Goal: Information Seeking & Learning: Learn about a topic

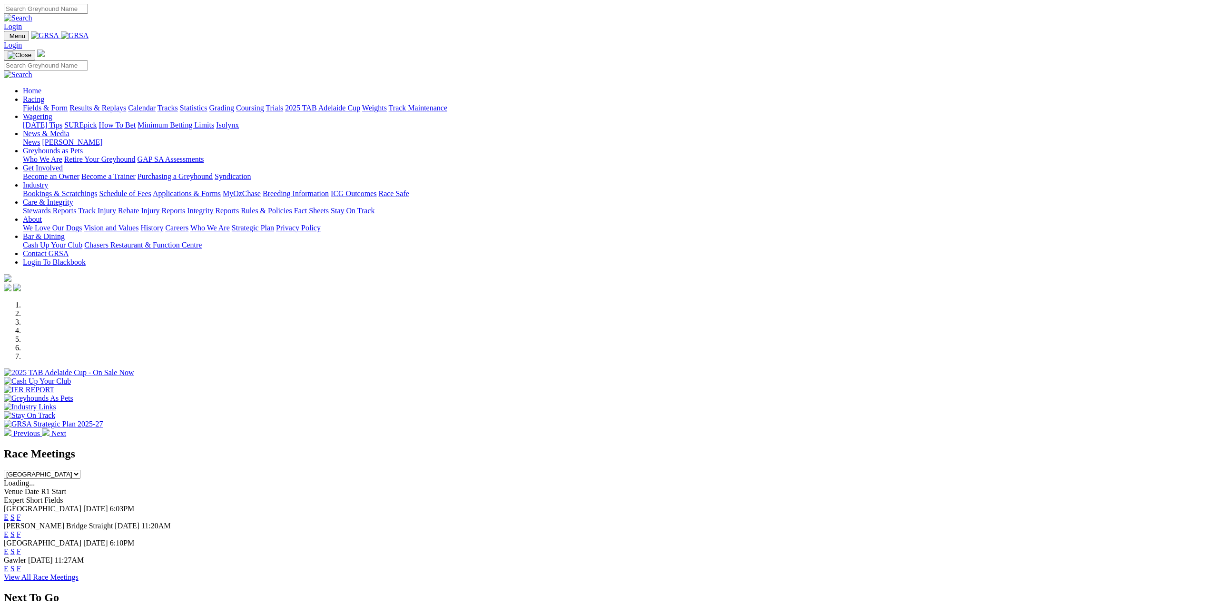
click at [79, 575] on link "View All Race Meetings" at bounding box center [41, 577] width 75 height 8
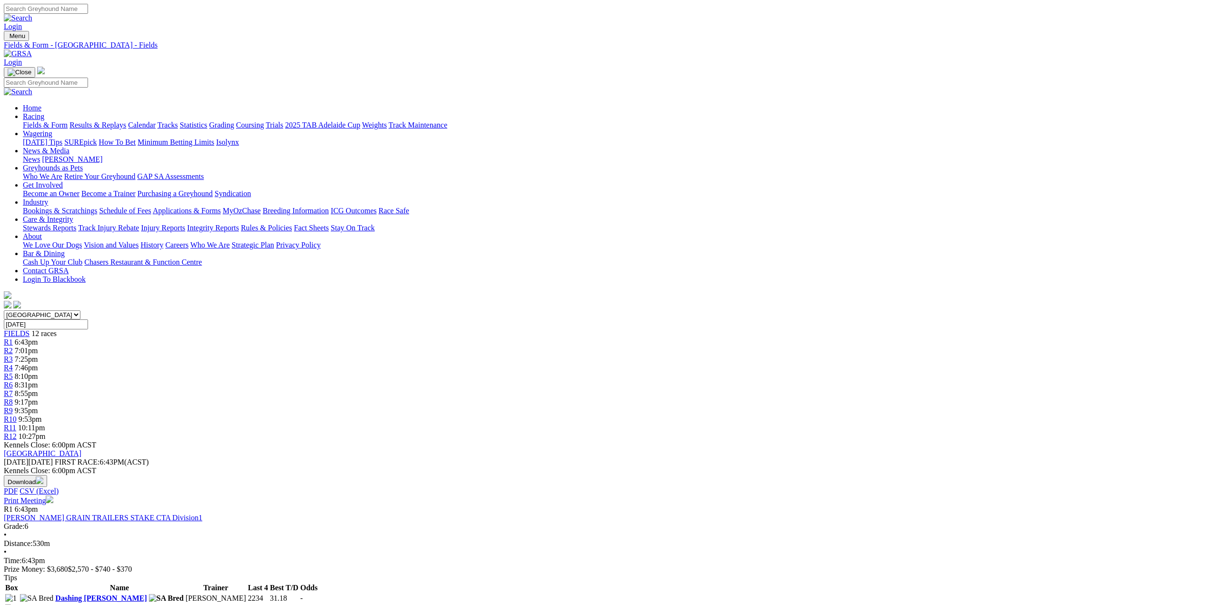
click at [13, 338] on span "R1" at bounding box center [8, 342] width 9 height 8
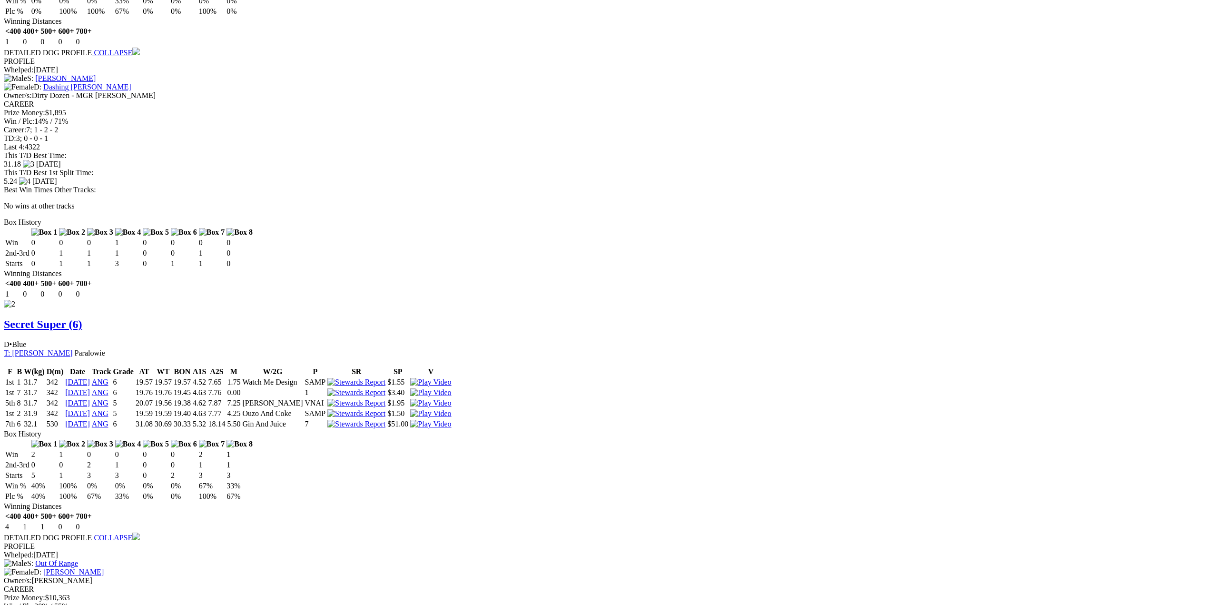
scroll to position [952, 0]
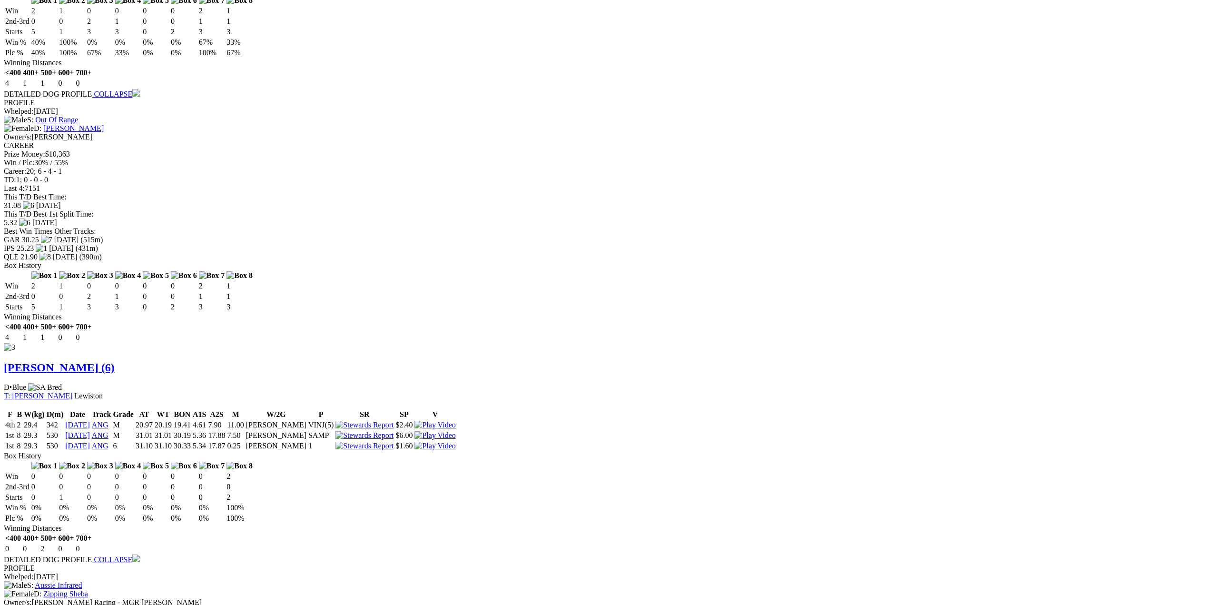
scroll to position [1401, 0]
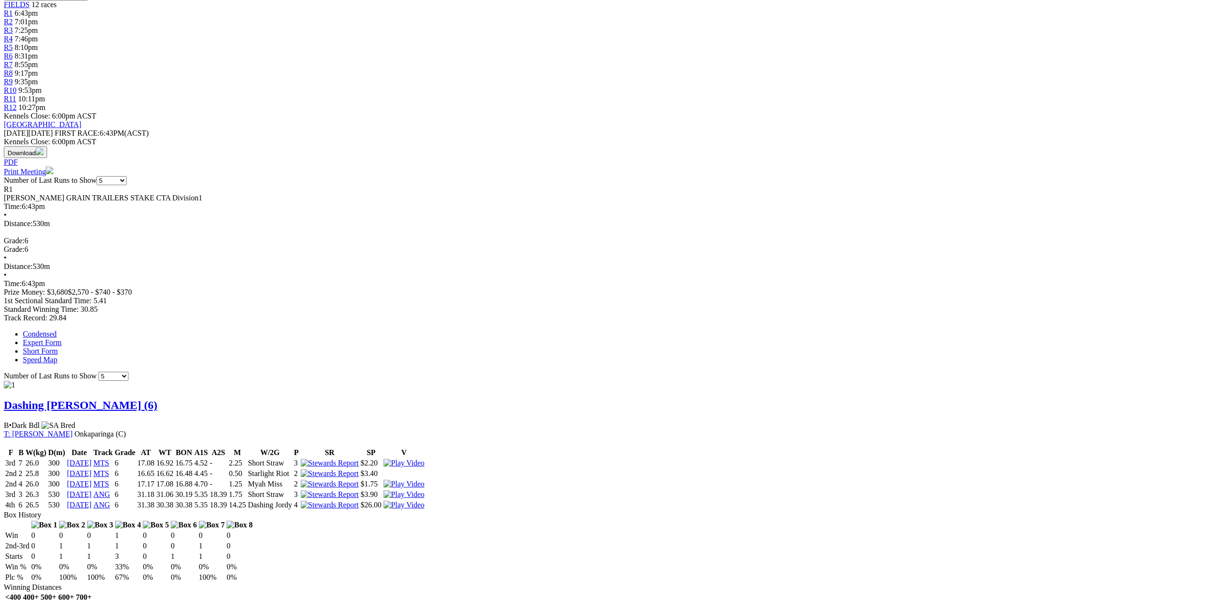
scroll to position [328, 0]
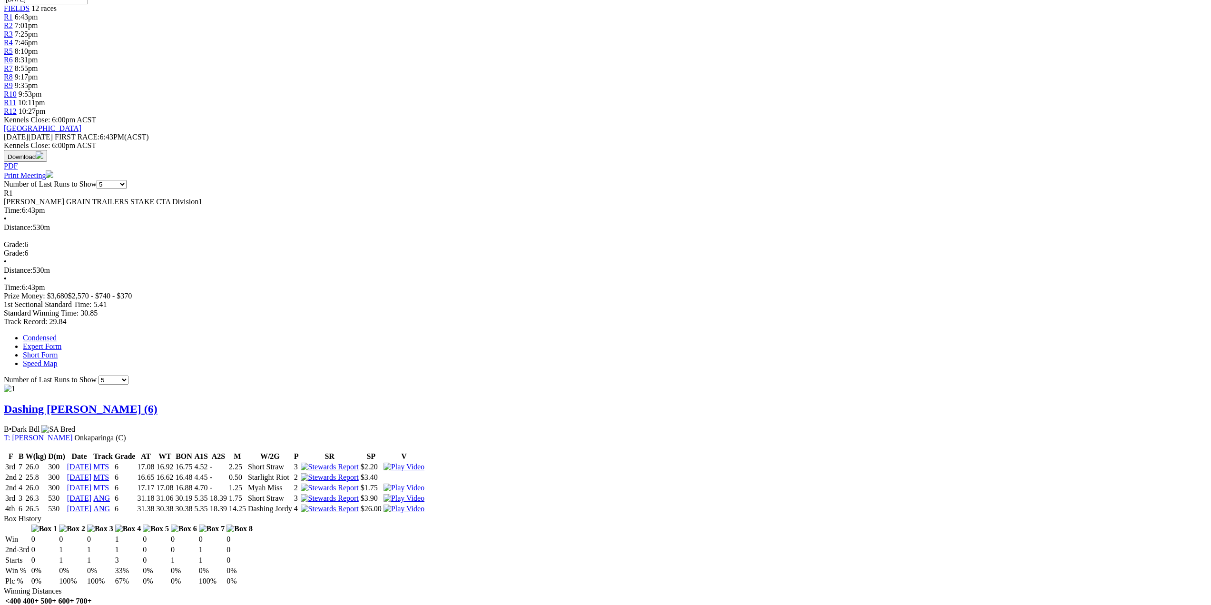
scroll to position [233, 0]
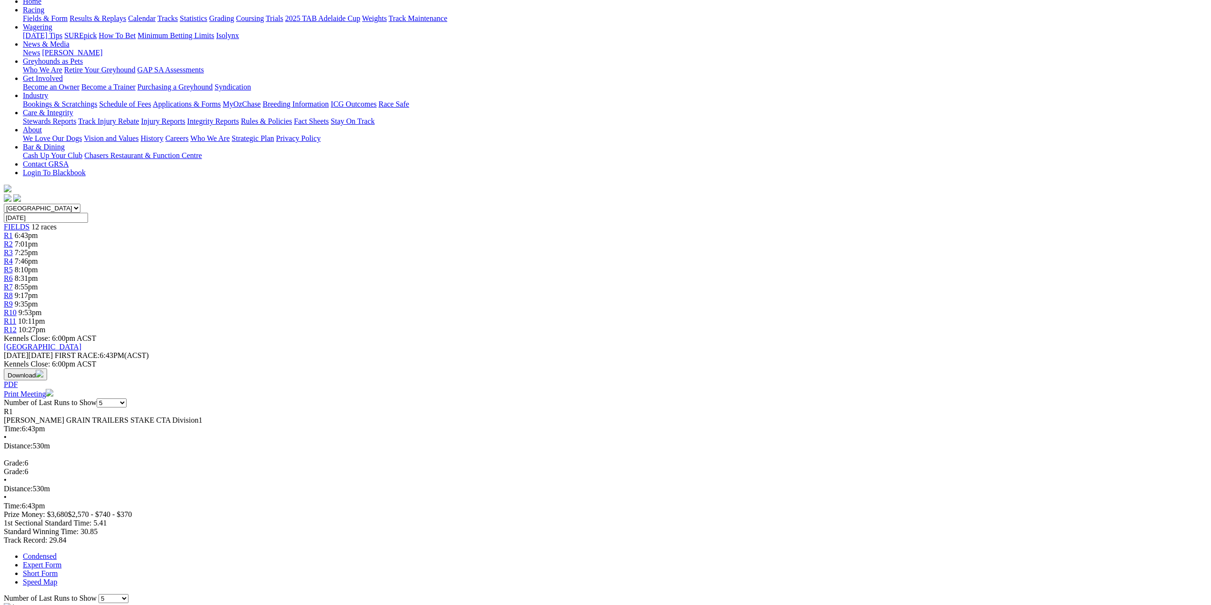
scroll to position [90, 0]
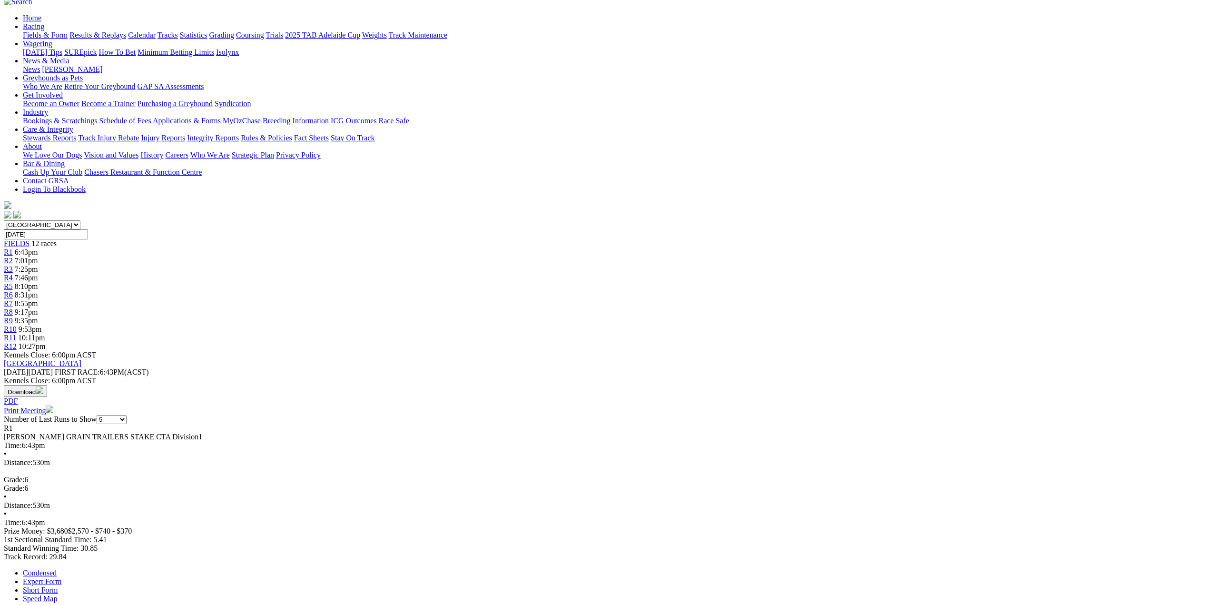
click at [13, 257] on span "R2" at bounding box center [8, 261] width 9 height 8
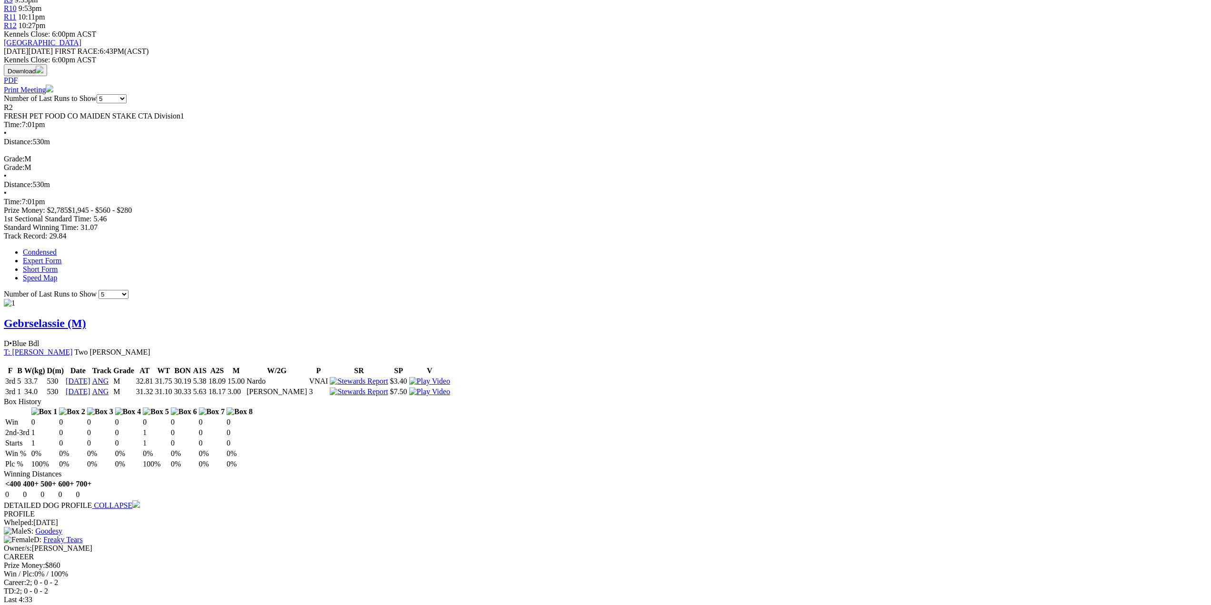
scroll to position [428, 0]
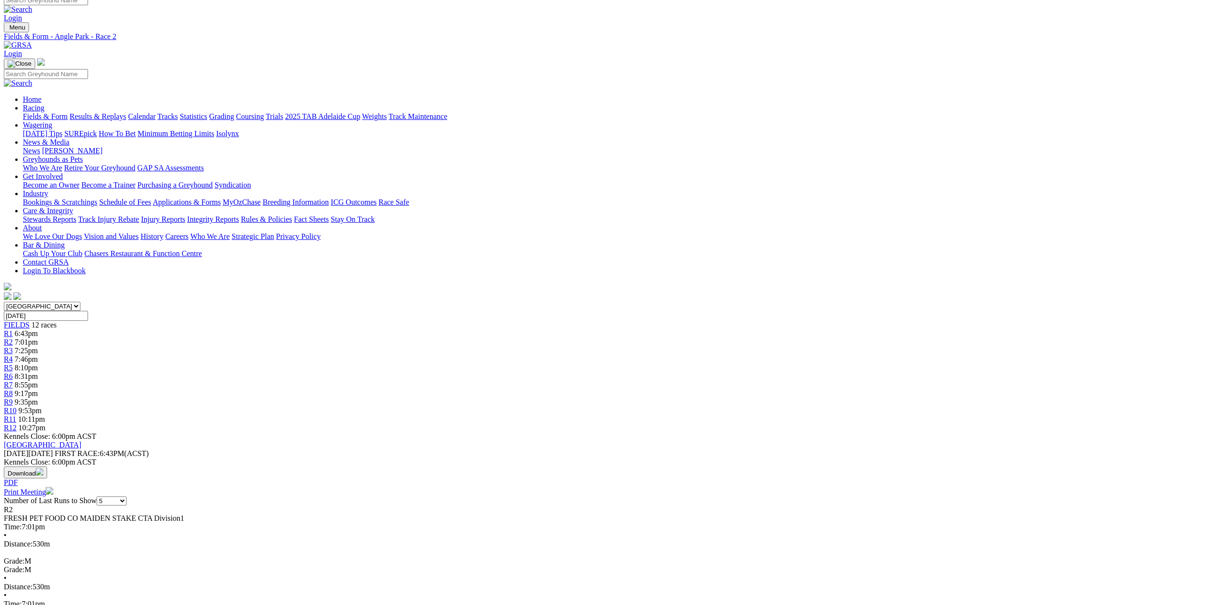
scroll to position [0, 0]
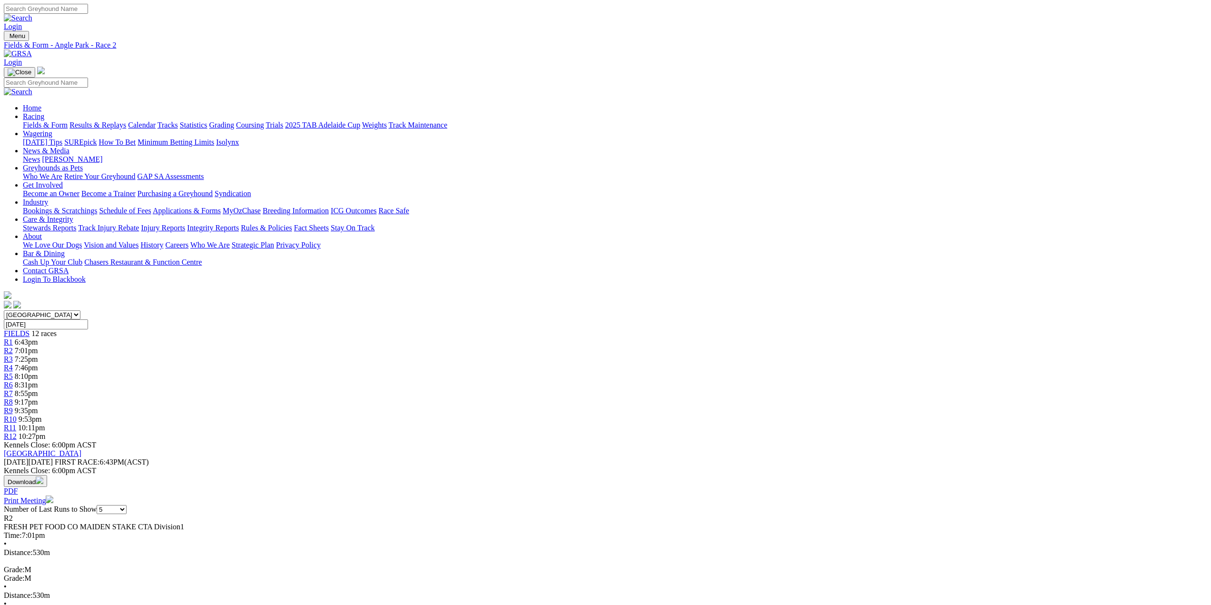
click at [13, 355] on span "R3" at bounding box center [8, 359] width 9 height 8
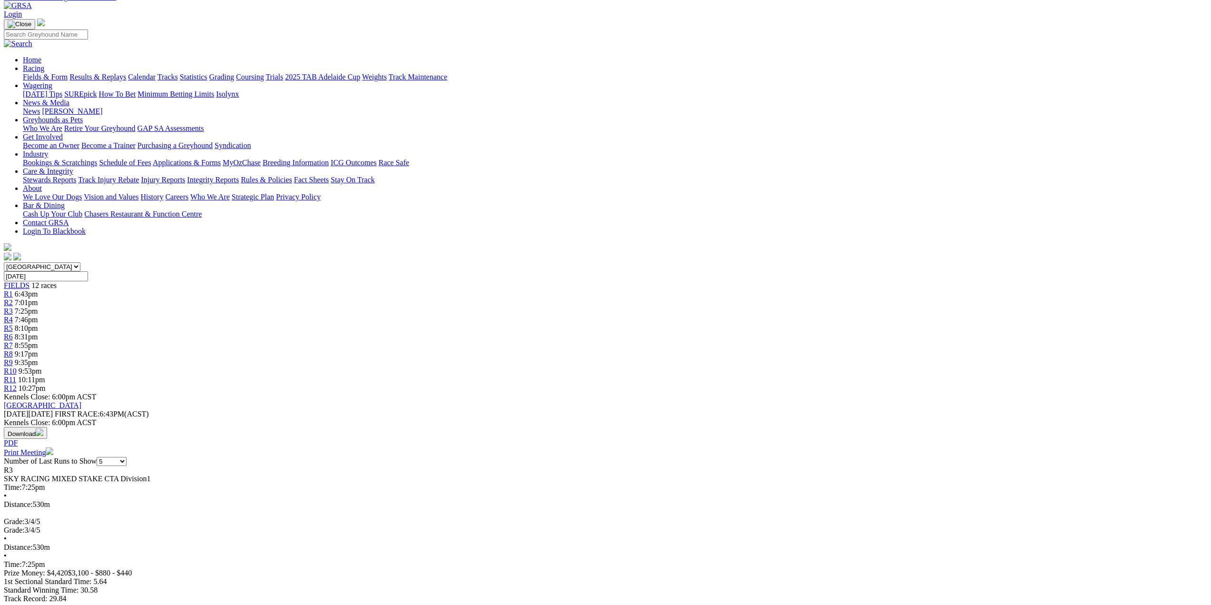
scroll to position [48, 0]
click at [13, 316] on span "R4" at bounding box center [8, 320] width 9 height 8
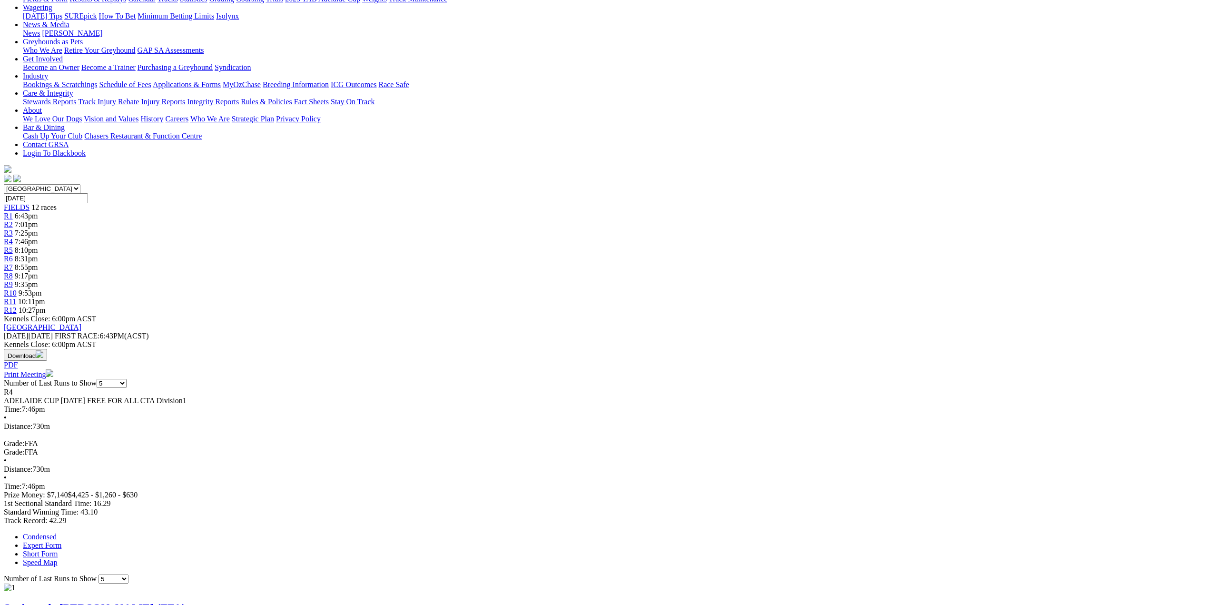
scroll to position [95, 0]
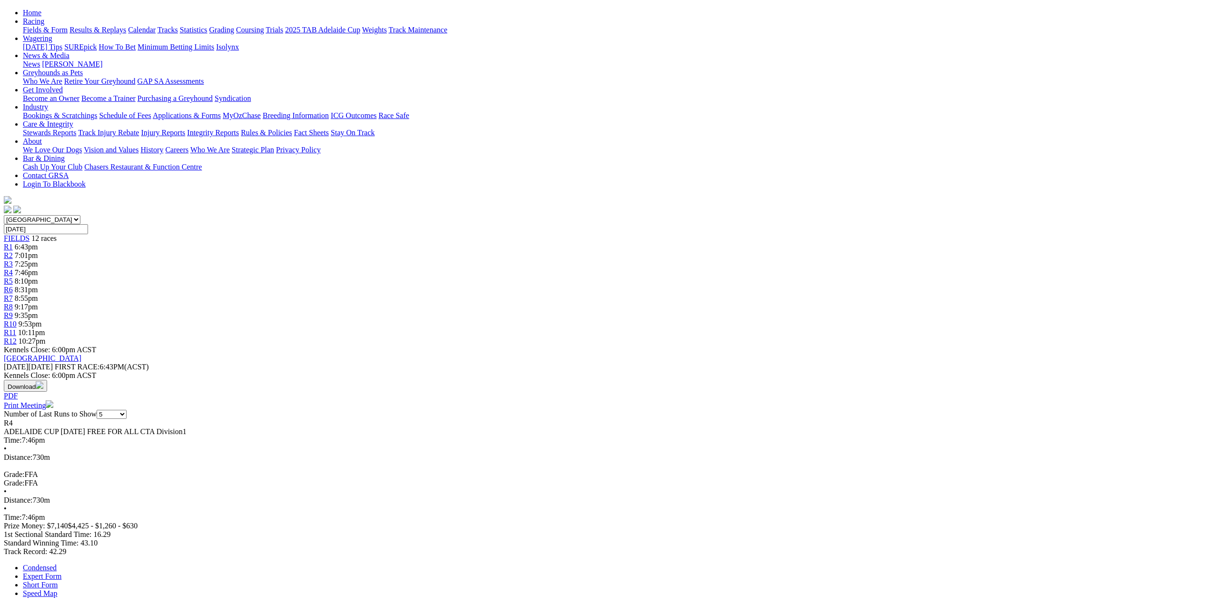
click at [13, 277] on span "R5" at bounding box center [8, 281] width 9 height 8
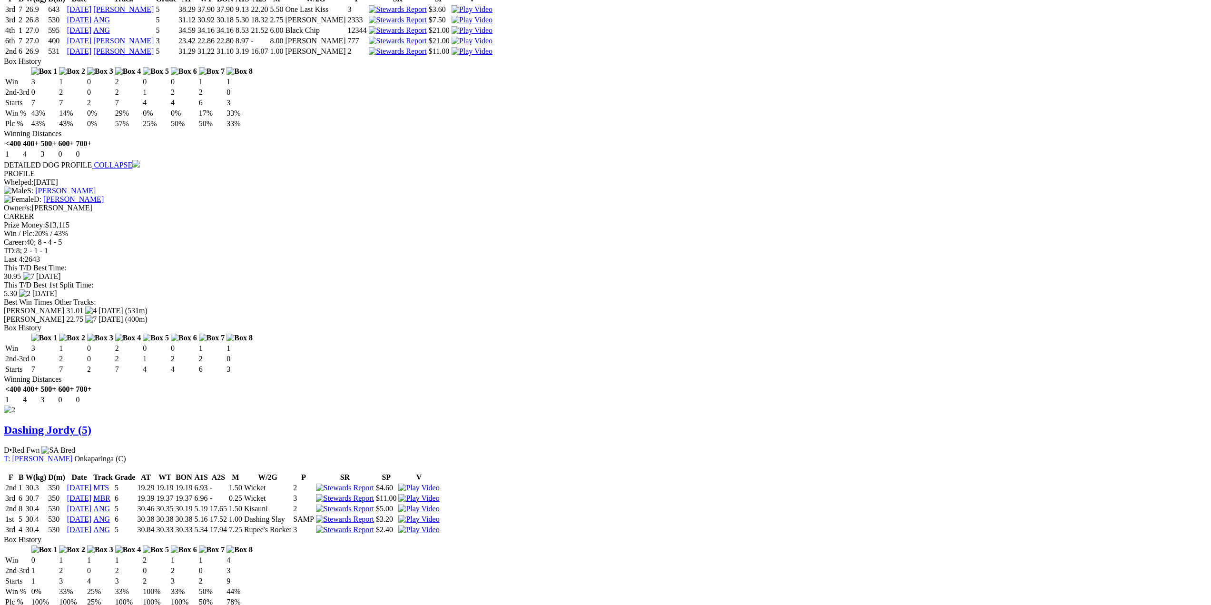
scroll to position [762, 0]
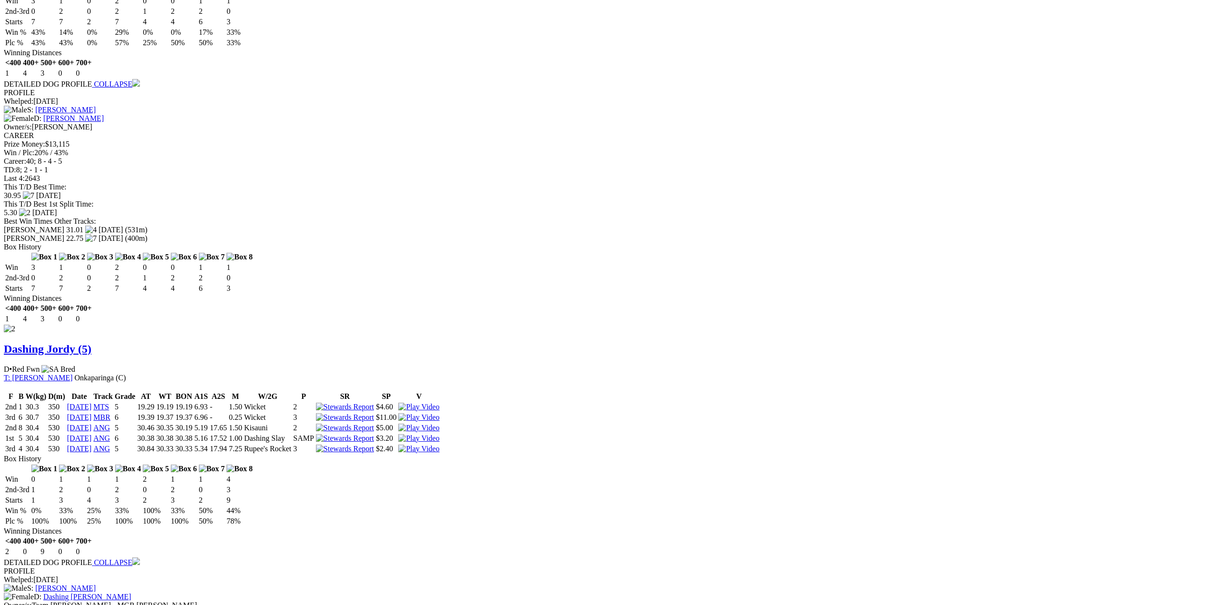
scroll to position [867, 0]
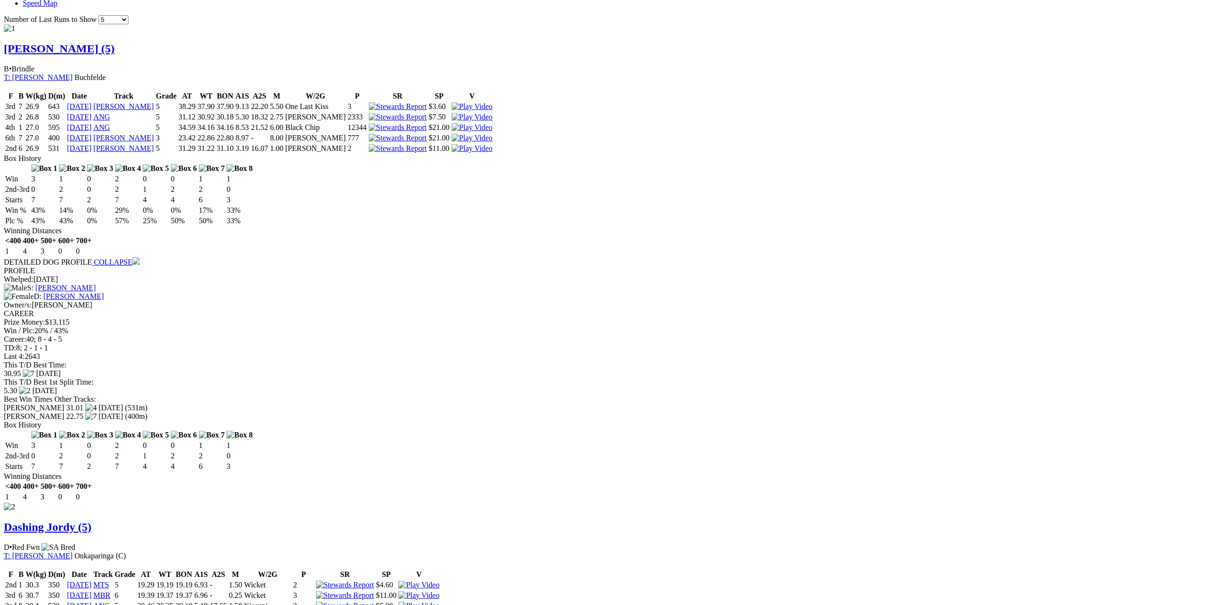
scroll to position [714, 0]
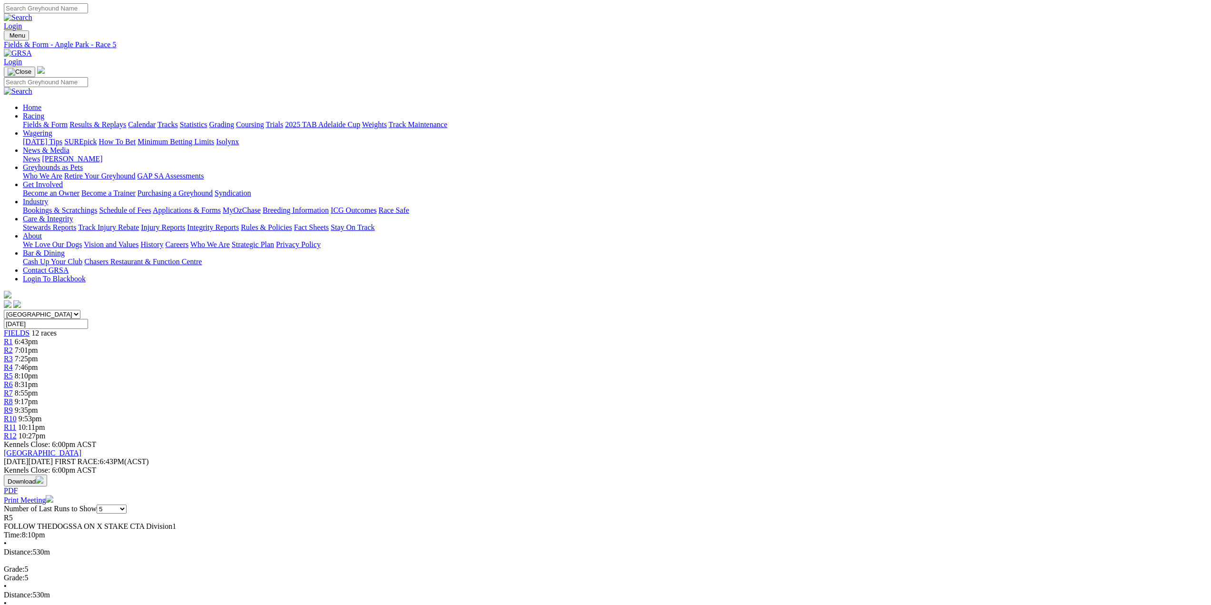
scroll to position [0, 0]
click at [13, 381] on span "R6" at bounding box center [8, 385] width 9 height 8
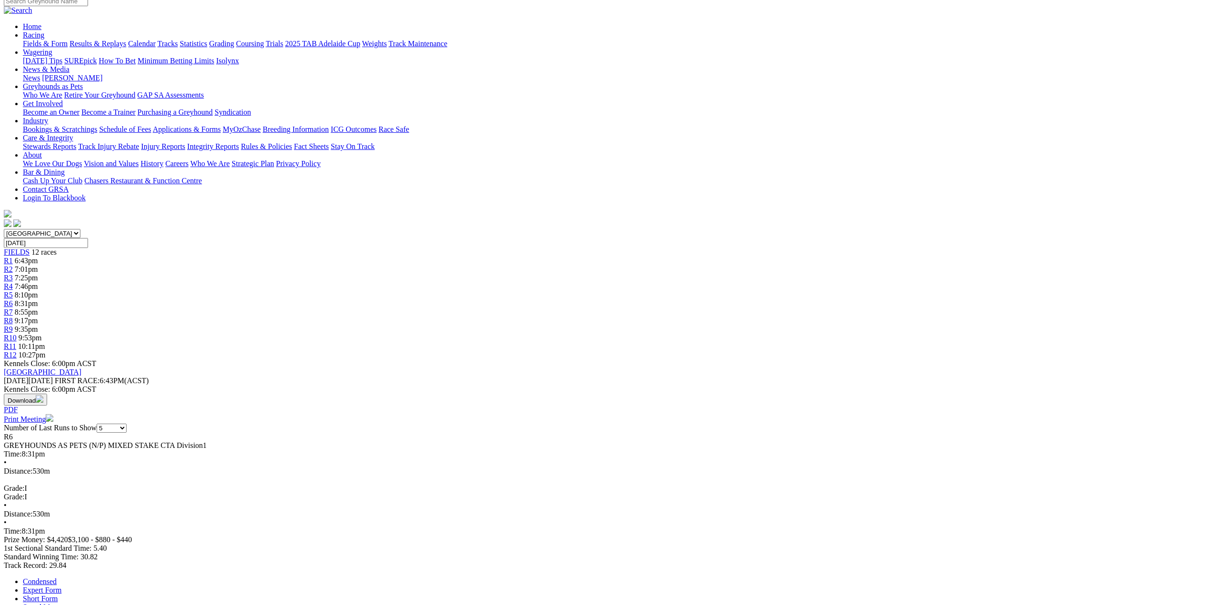
scroll to position [48, 0]
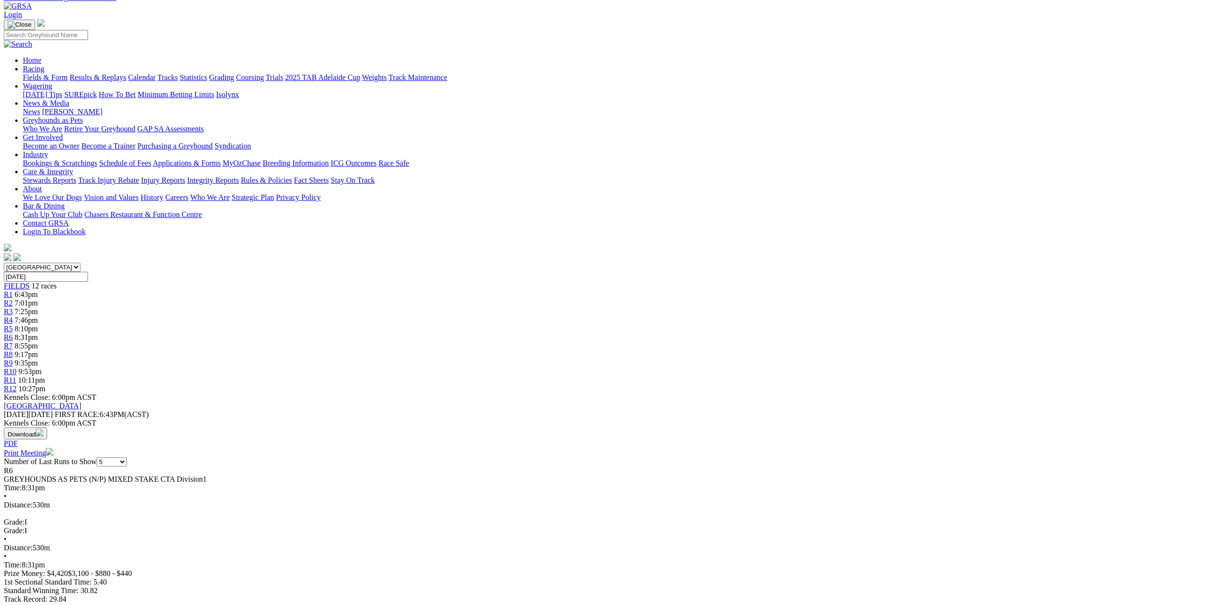
click at [13, 342] on span "R7" at bounding box center [8, 346] width 9 height 8
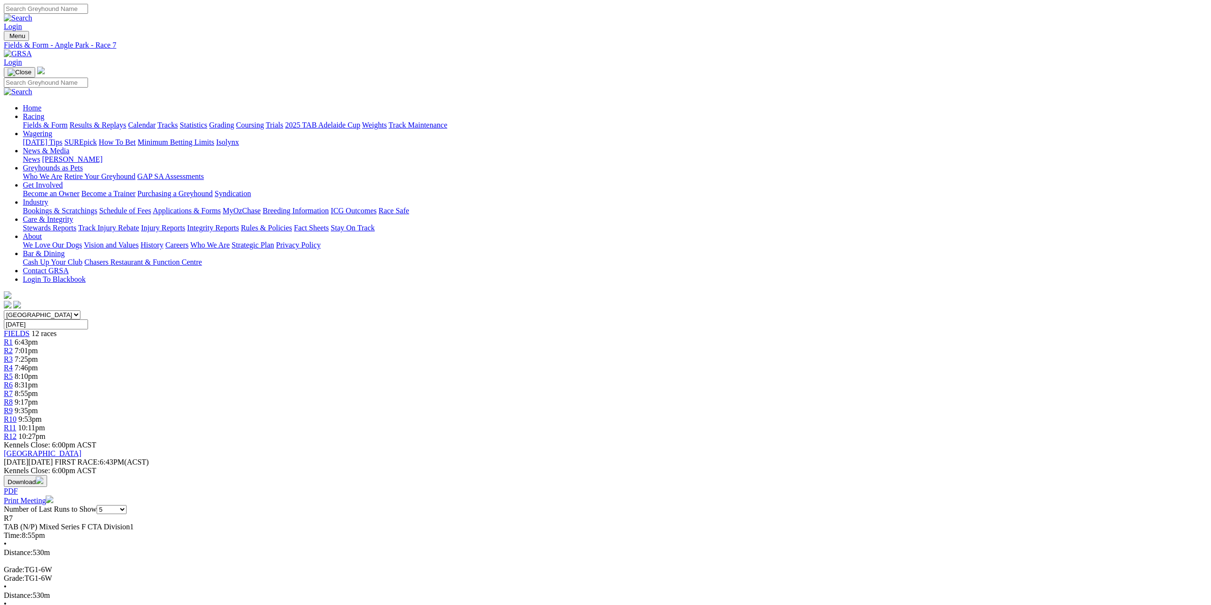
click at [13, 398] on span "R8" at bounding box center [8, 402] width 9 height 8
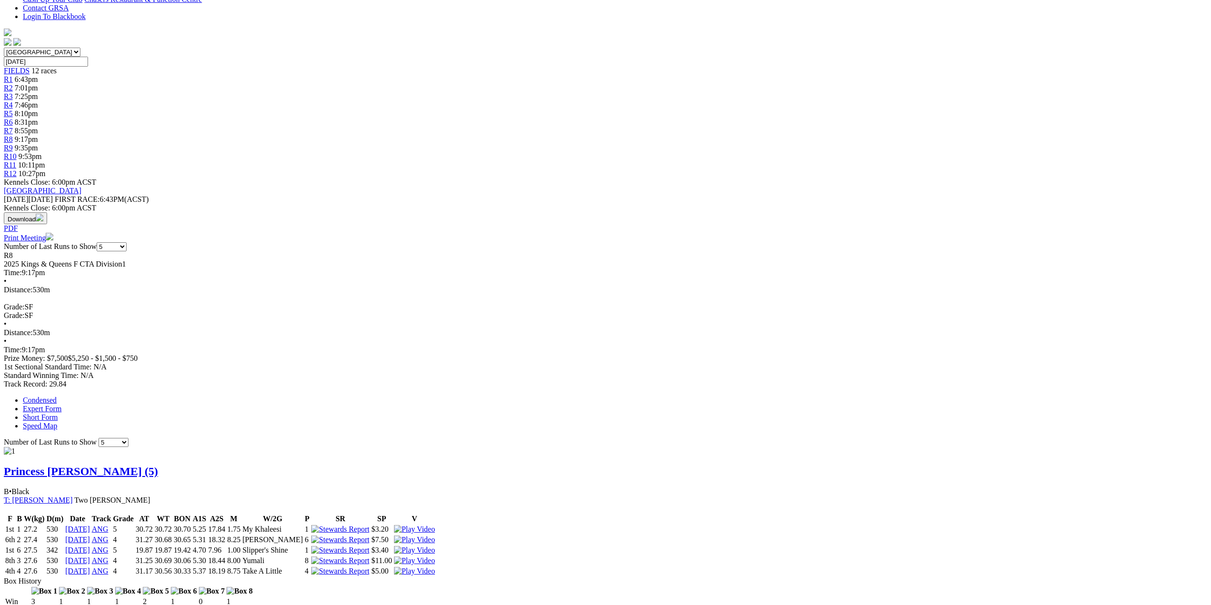
scroll to position [95, 0]
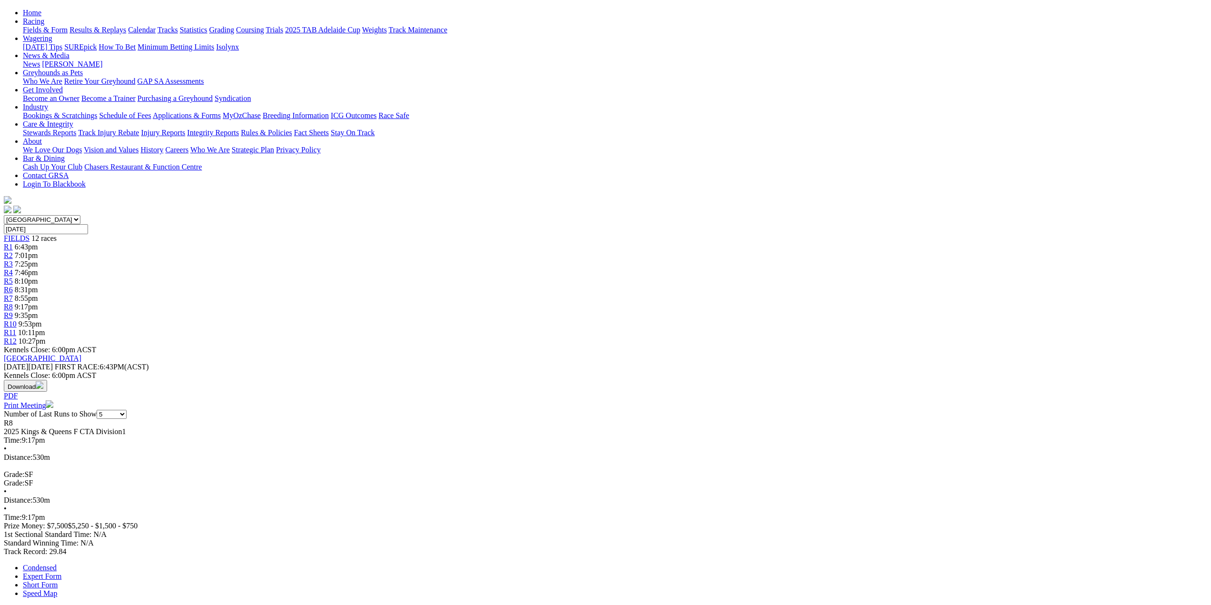
click at [13, 311] on span "R9" at bounding box center [8, 315] width 9 height 8
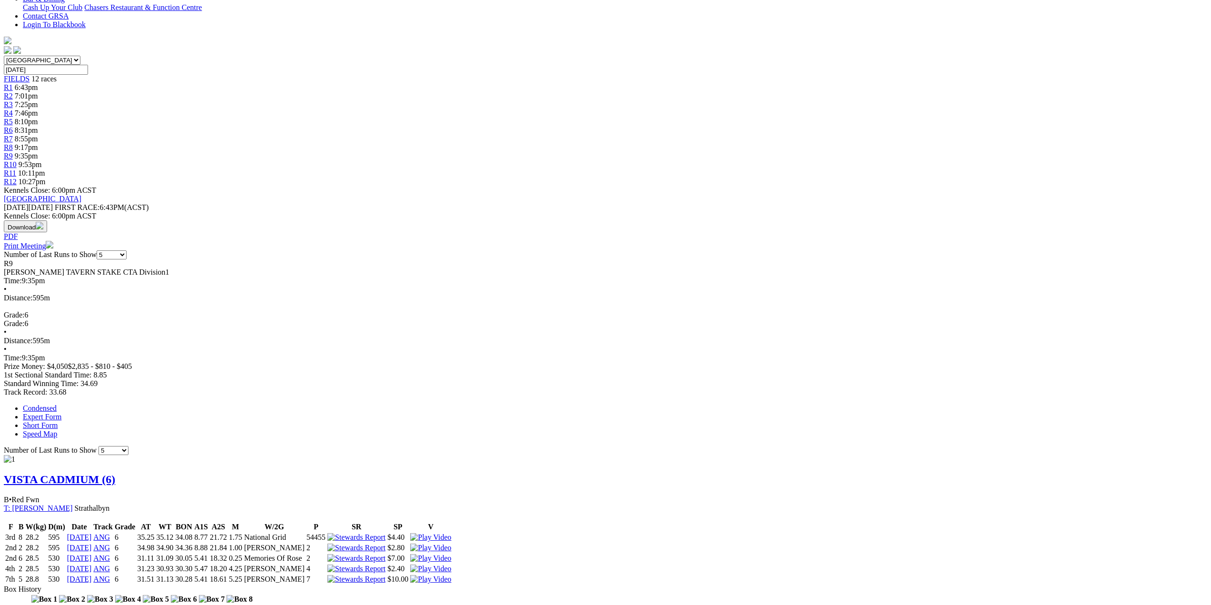
scroll to position [238, 0]
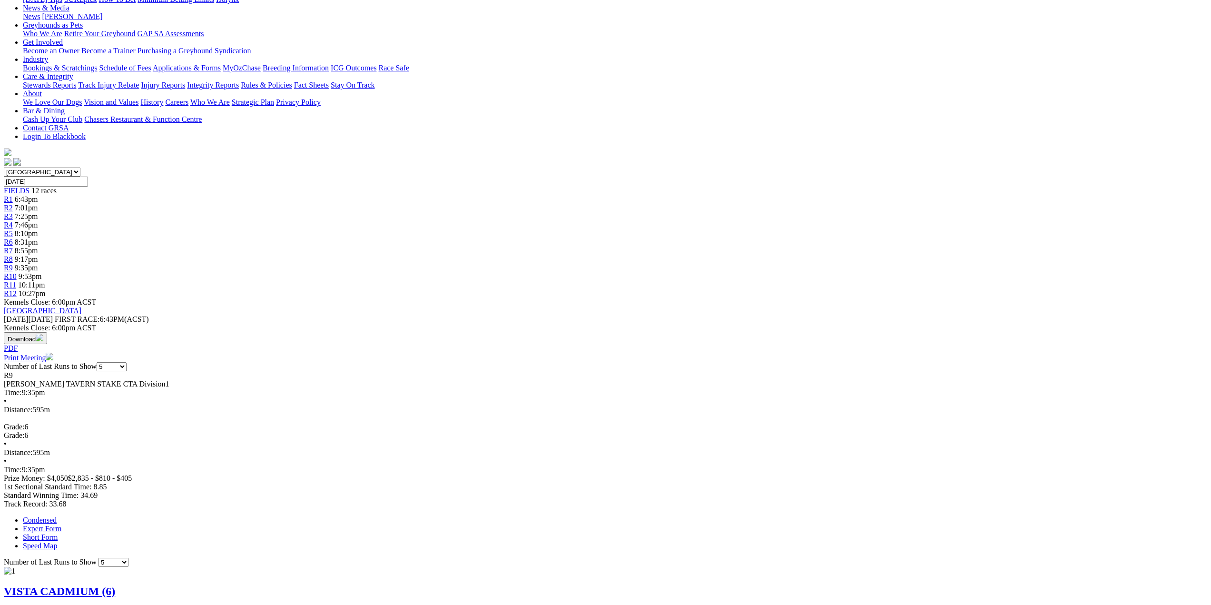
scroll to position [0, 0]
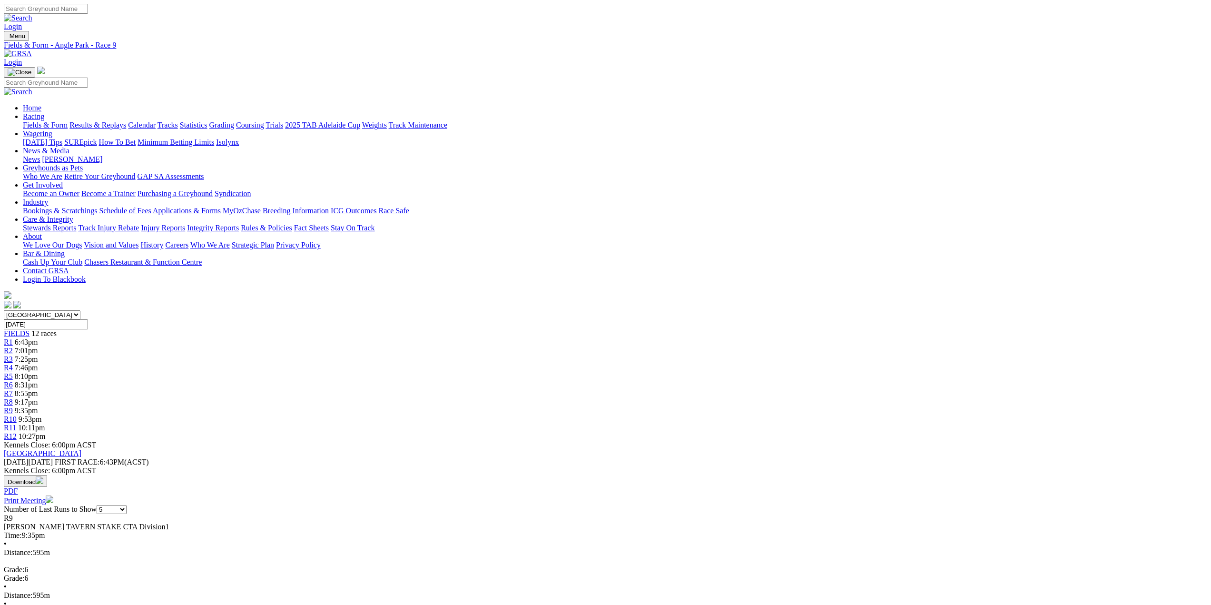
click at [17, 415] on span "R10" at bounding box center [10, 419] width 13 height 8
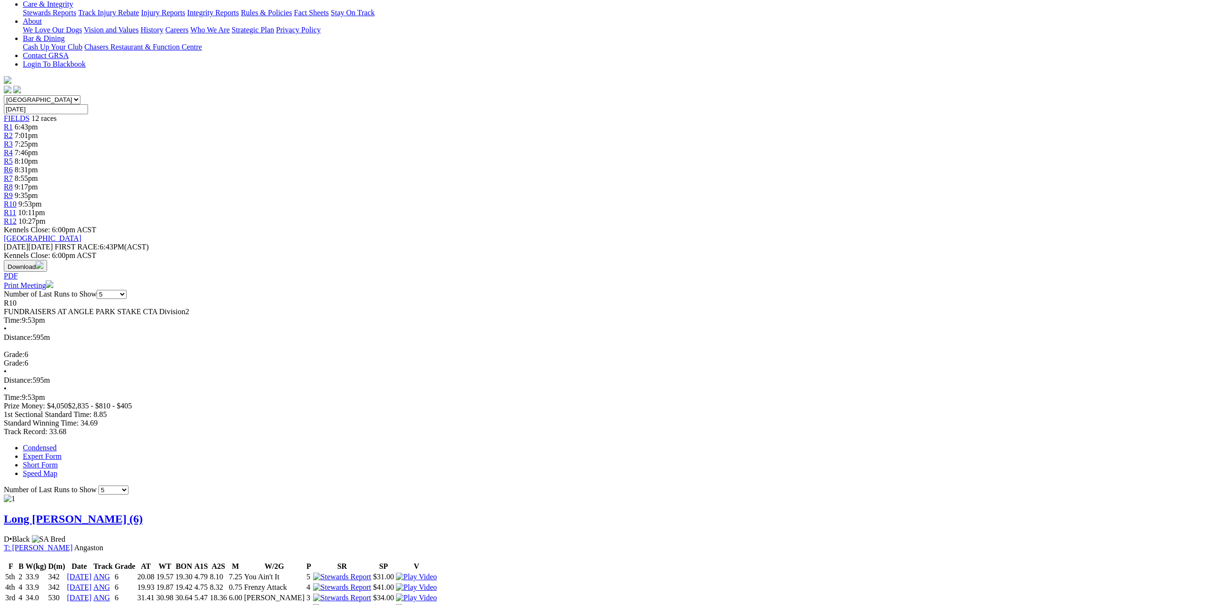
scroll to position [48, 0]
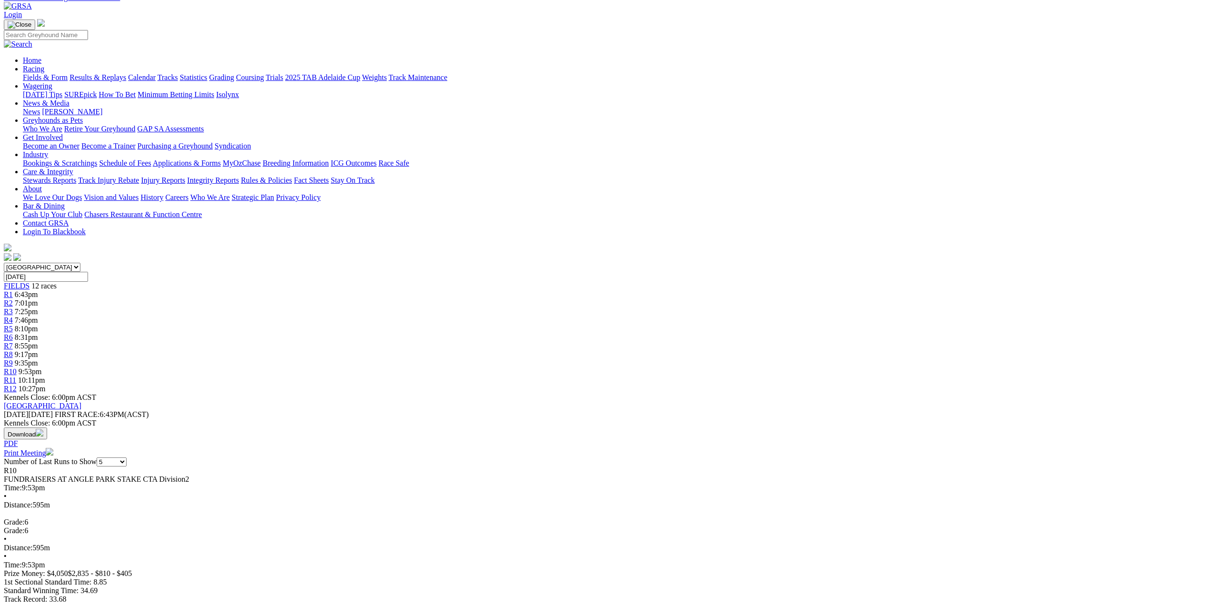
click at [16, 376] on span "R11" at bounding box center [10, 380] width 12 height 8
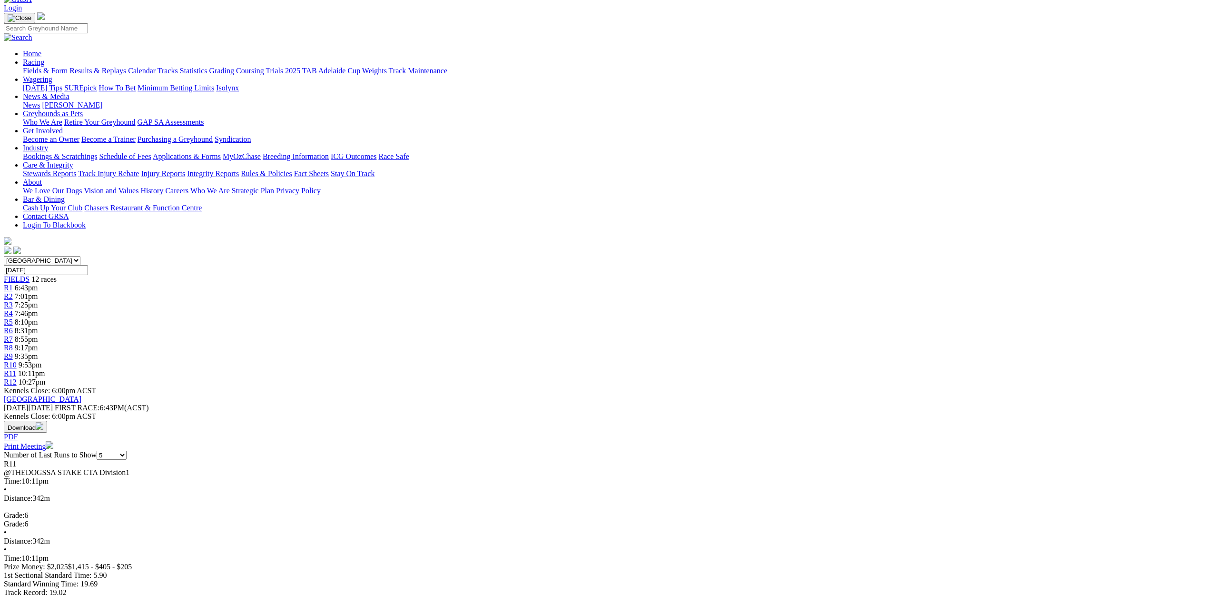
scroll to position [48, 0]
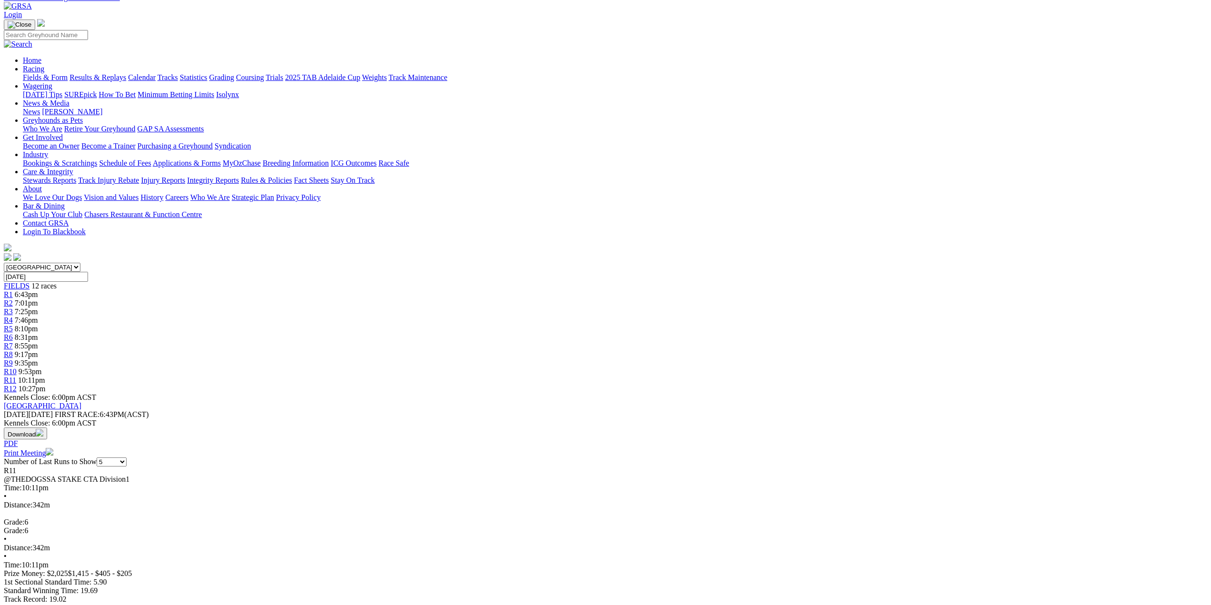
click at [17, 385] on span "R12" at bounding box center [10, 389] width 13 height 8
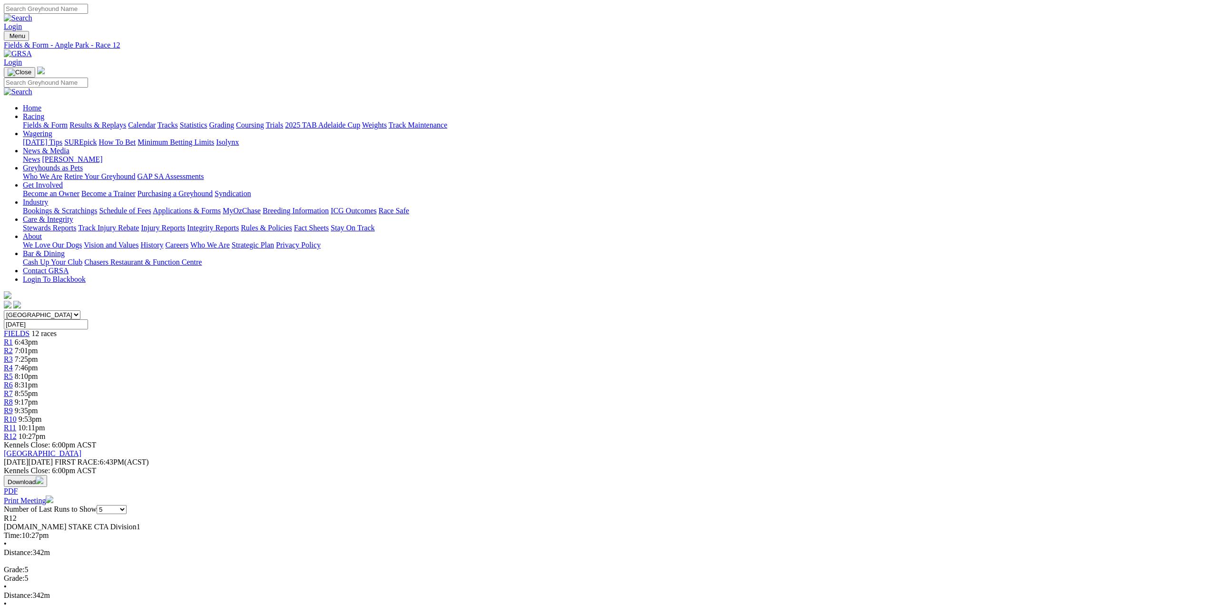
click at [13, 338] on span "R1" at bounding box center [8, 342] width 9 height 8
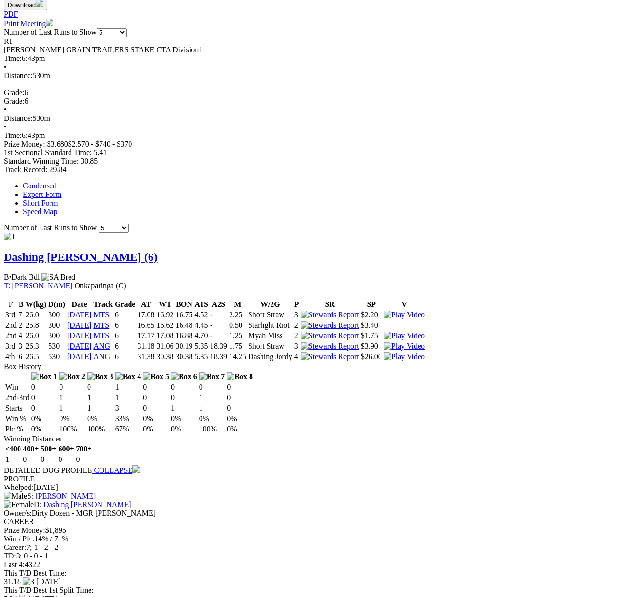
scroll to position [524, 0]
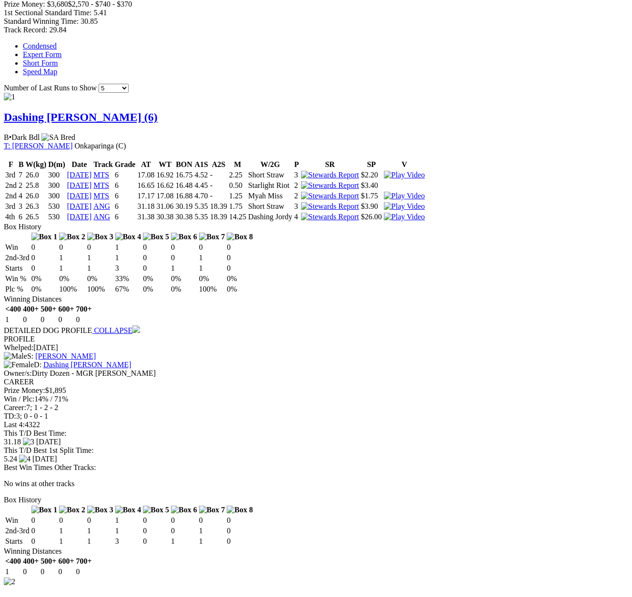
scroll to position [814, 0]
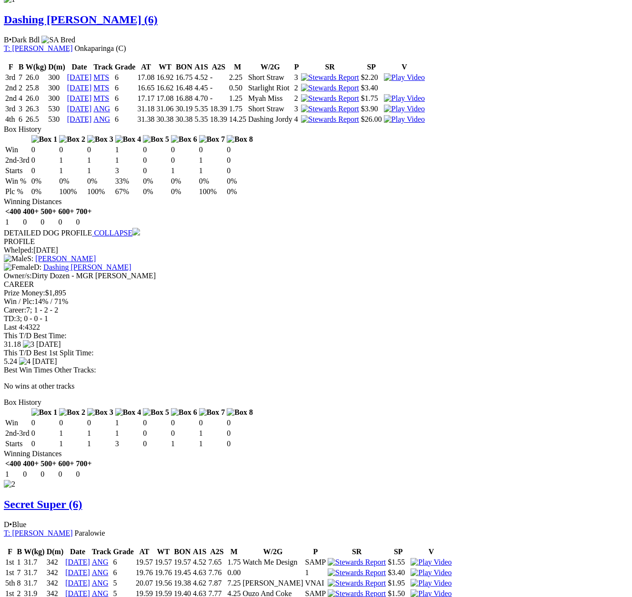
scroll to position [709, 0]
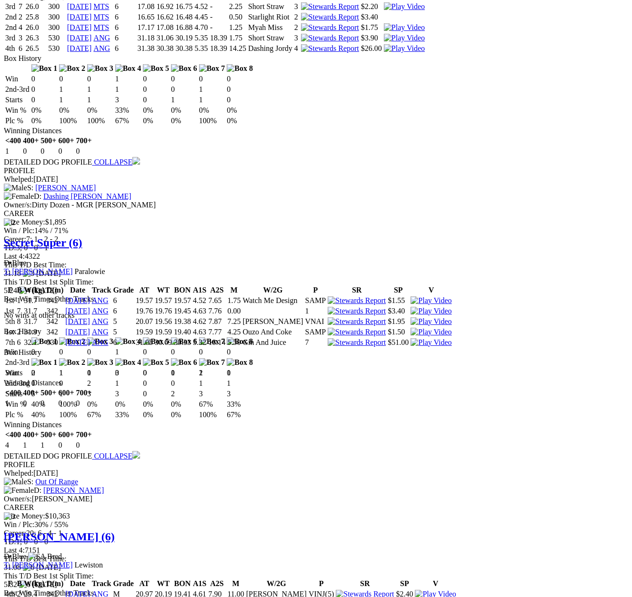
scroll to position [814, 0]
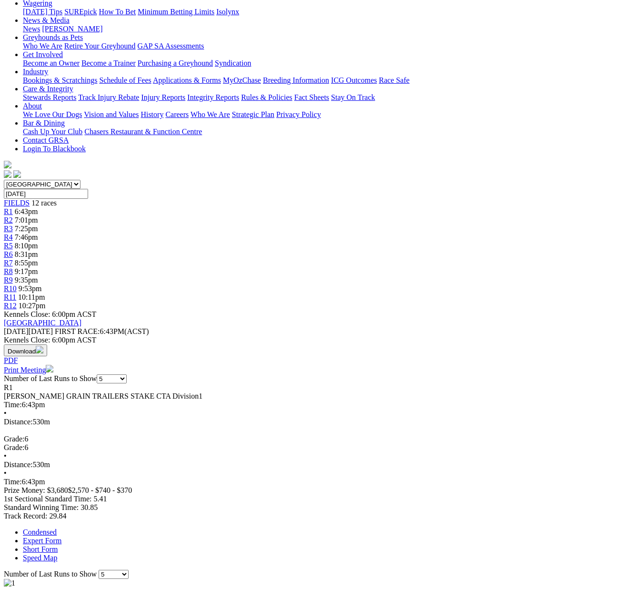
scroll to position [90, 0]
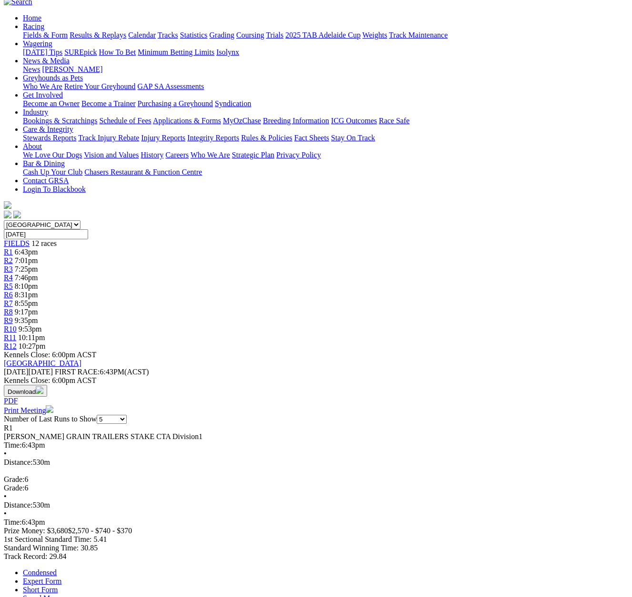
click at [13, 257] on span "R2" at bounding box center [8, 261] width 9 height 8
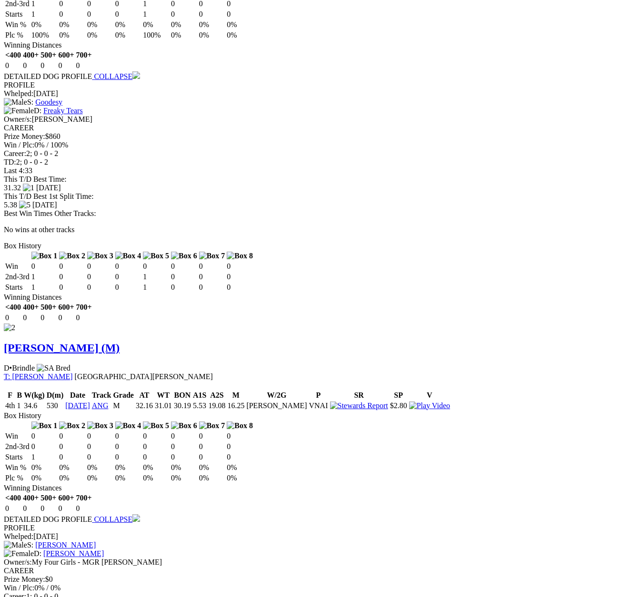
scroll to position [857, 0]
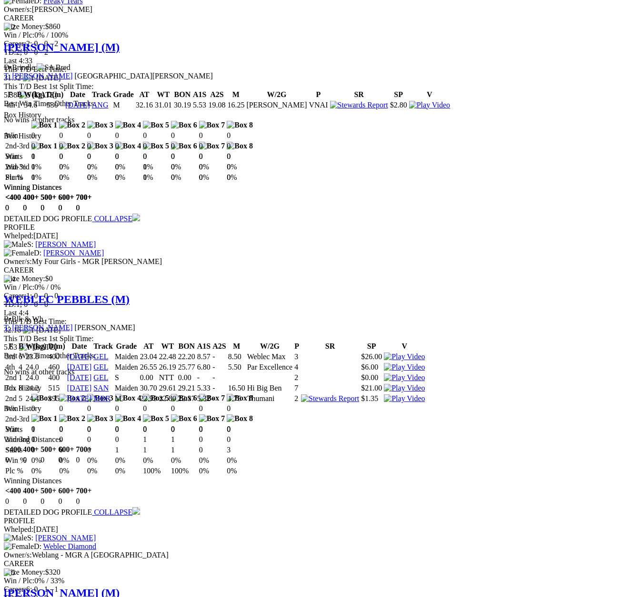
scroll to position [1015, 0]
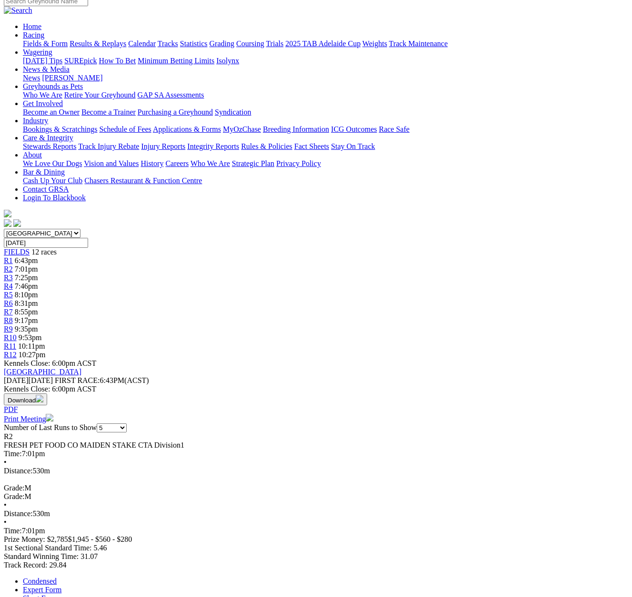
scroll to position [48, 0]
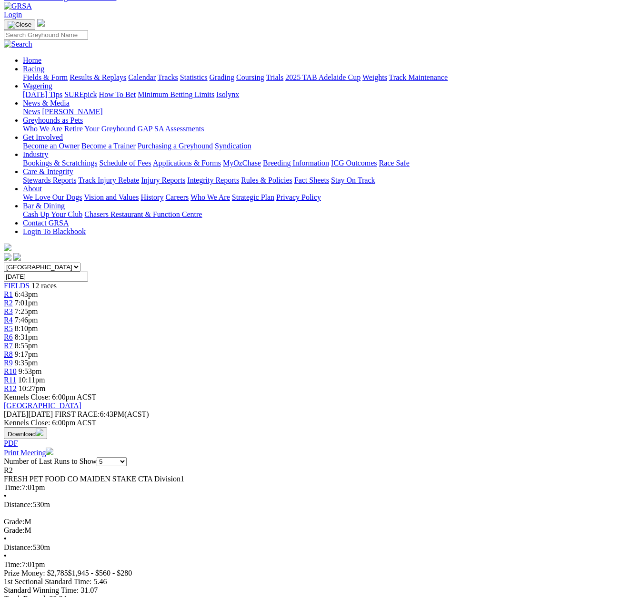
click at [13, 307] on span "R3" at bounding box center [8, 311] width 9 height 8
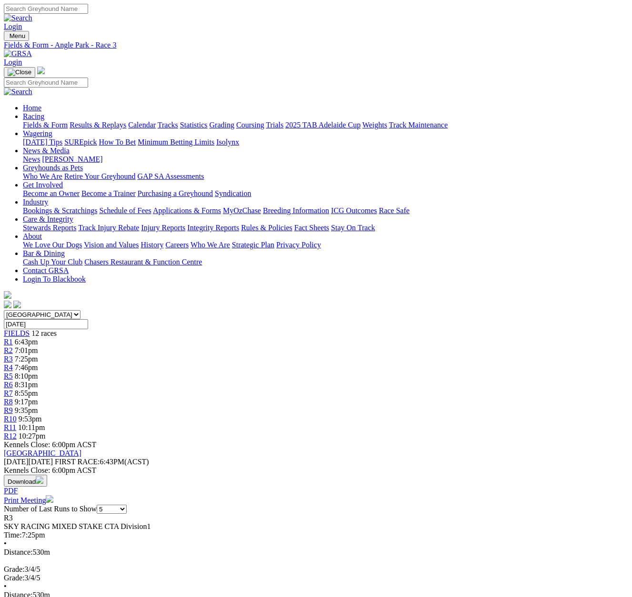
click at [13, 364] on span "R4" at bounding box center [8, 368] width 9 height 8
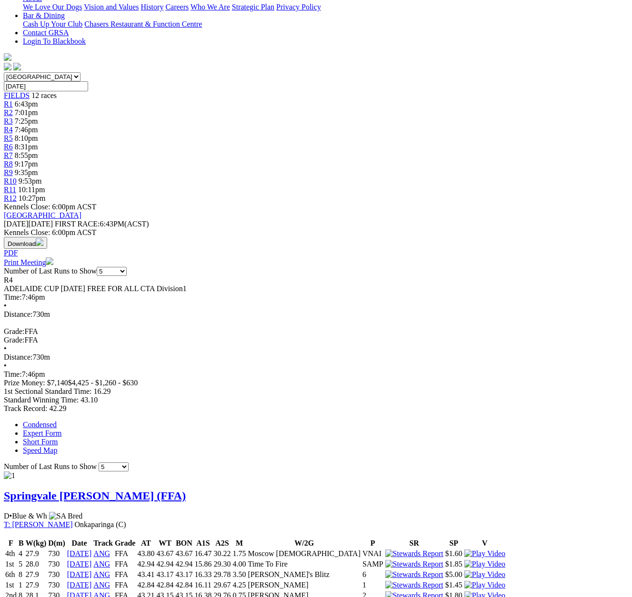
scroll to position [48, 0]
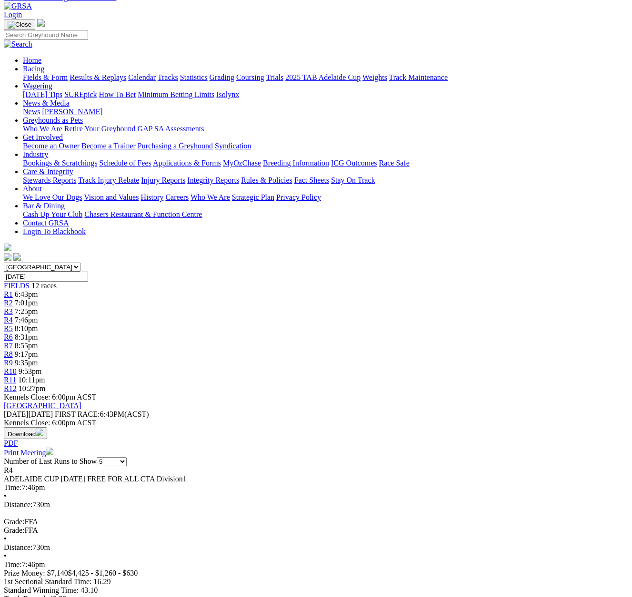
click at [13, 325] on span "R5" at bounding box center [8, 329] width 9 height 8
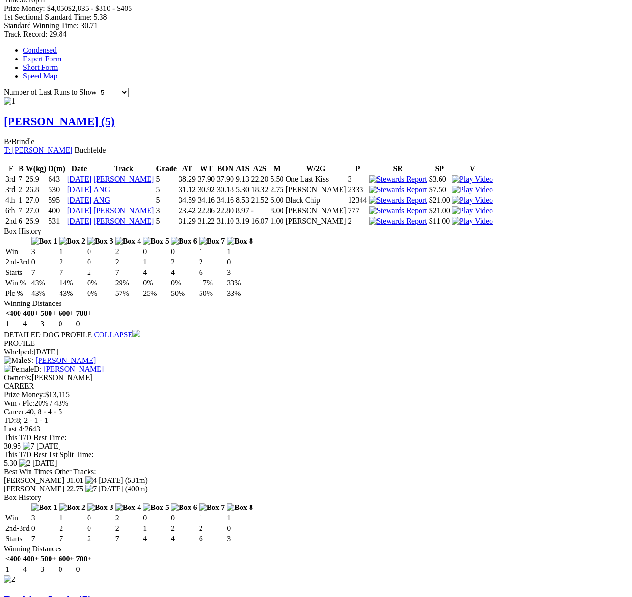
scroll to position [619, 0]
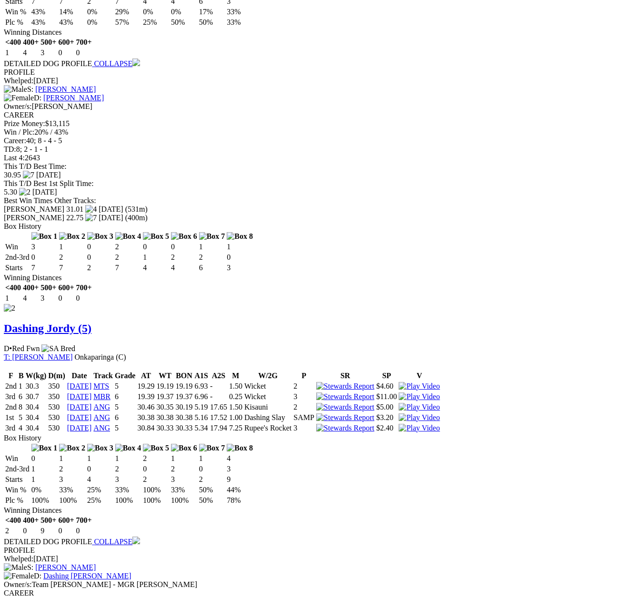
scroll to position [910, 0]
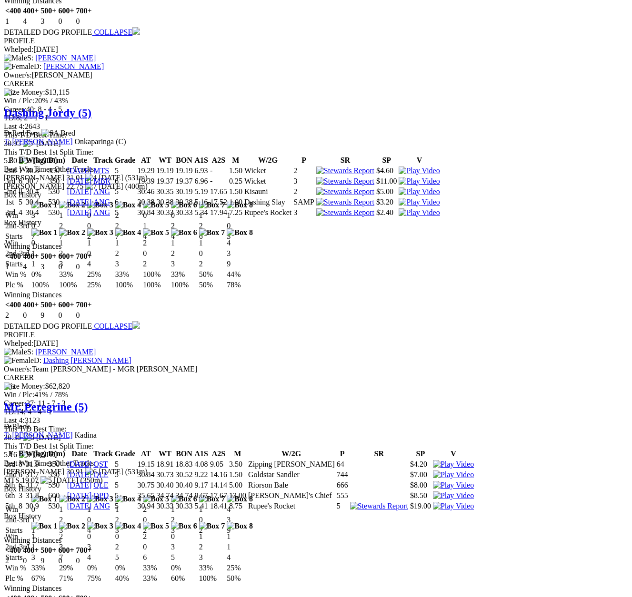
scroll to position [923, 0]
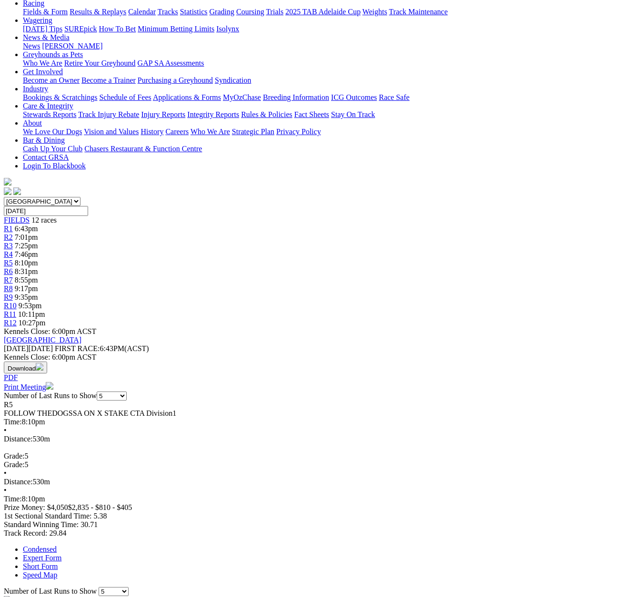
scroll to position [51, 0]
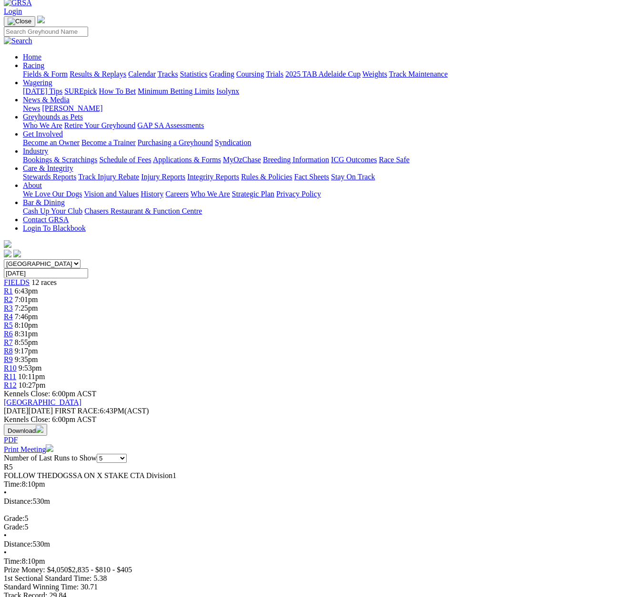
click at [13, 330] on span "R6" at bounding box center [8, 334] width 9 height 8
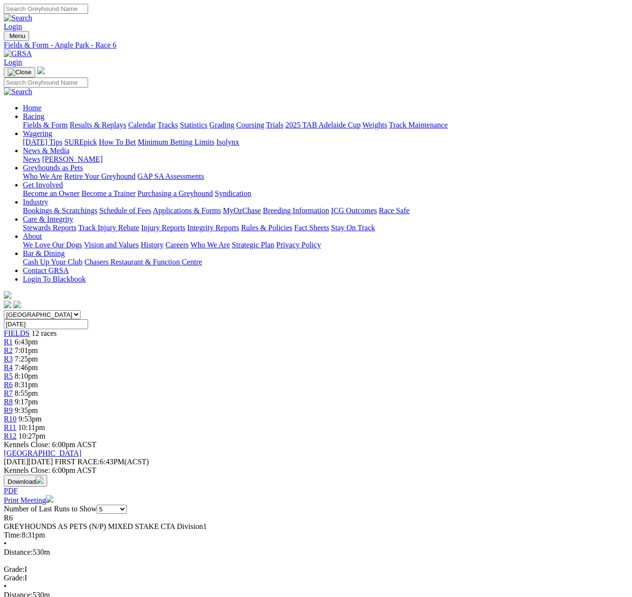
click at [13, 406] on span "R9" at bounding box center [8, 410] width 9 height 8
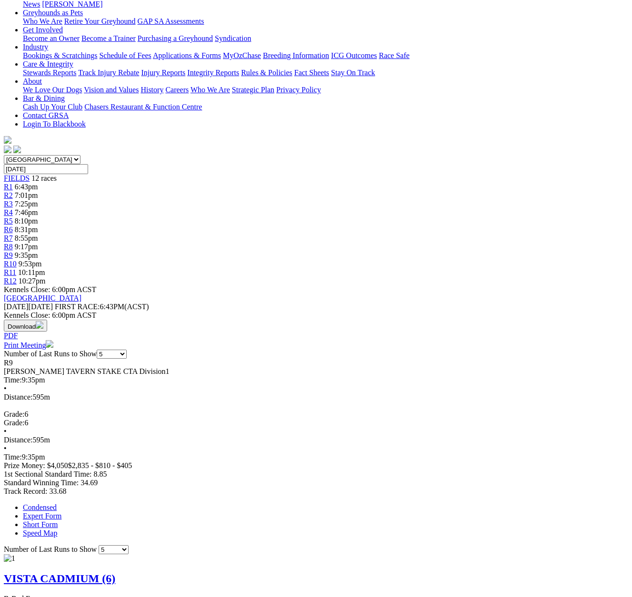
scroll to position [48, 0]
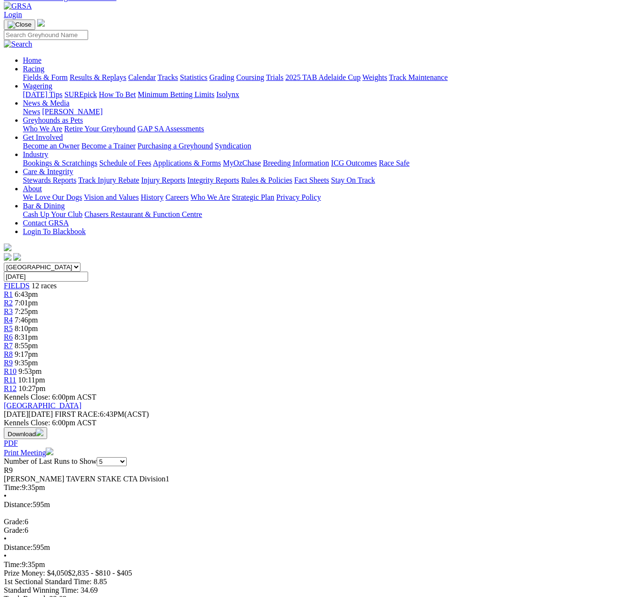
click at [17, 367] on span "R10" at bounding box center [10, 371] width 13 height 8
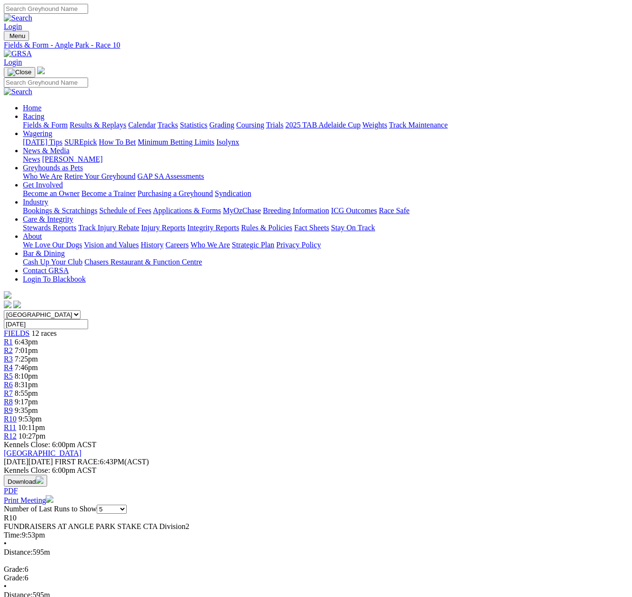
click at [16, 424] on span "R11" at bounding box center [10, 428] width 12 height 8
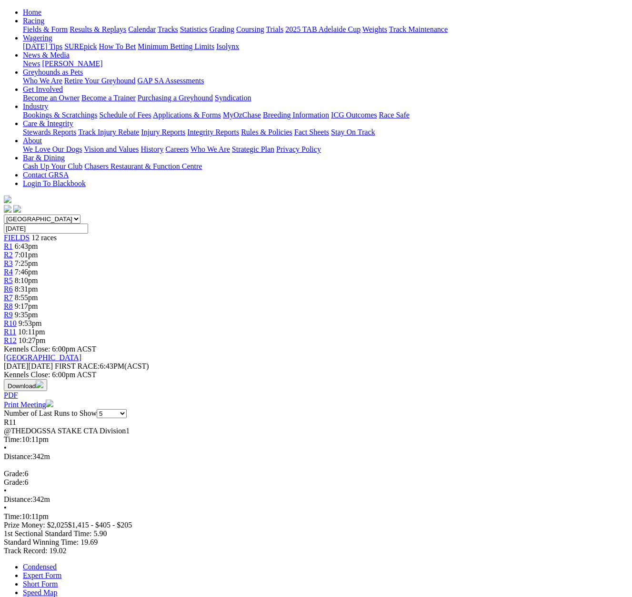
scroll to position [95, 0]
click at [17, 337] on span "R12" at bounding box center [10, 341] width 13 height 8
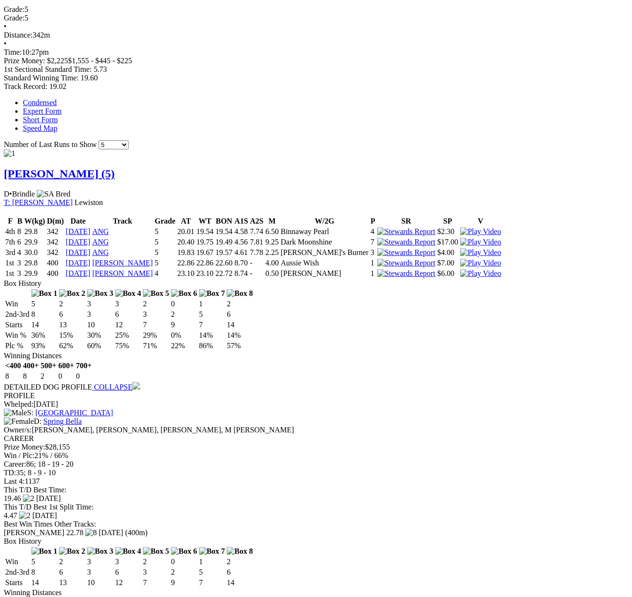
scroll to position [619, 0]
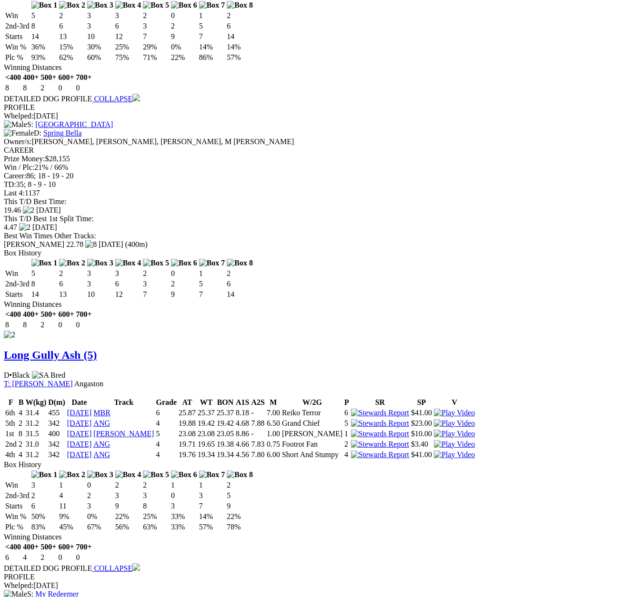
scroll to position [861, 0]
